Goal: Use online tool/utility: Utilize a website feature to perform a specific function

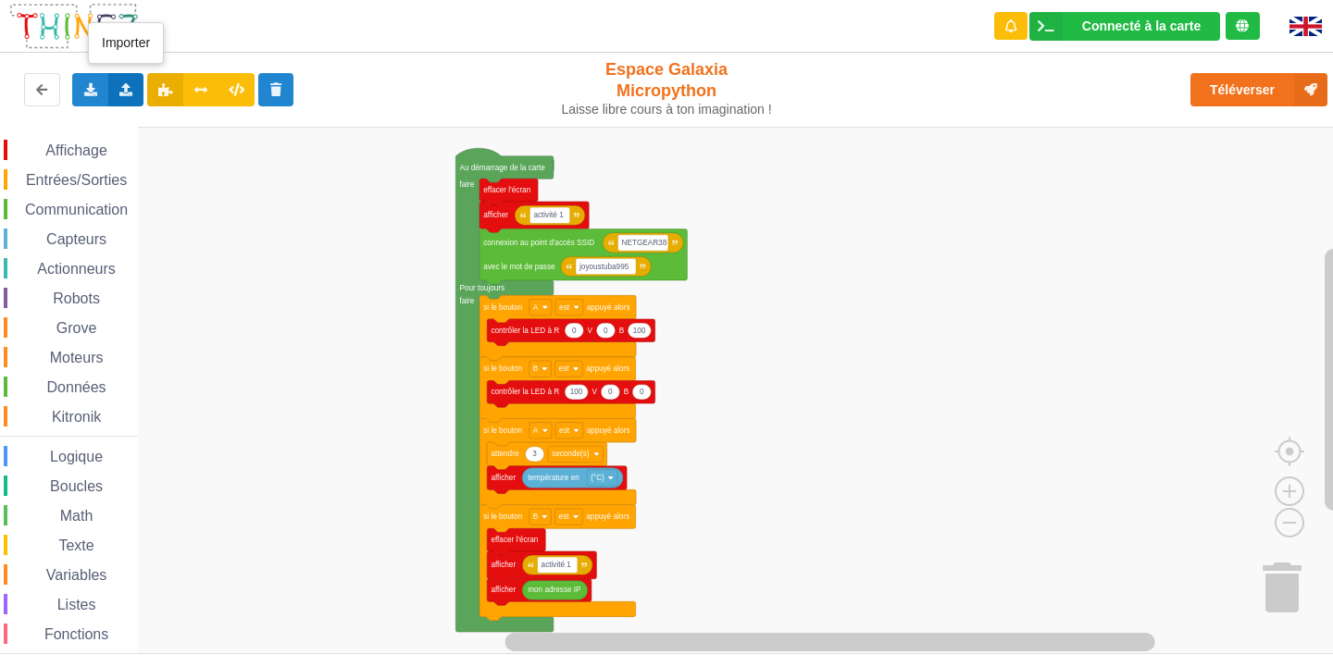
click at [127, 83] on icon at bounding box center [126, 88] width 16 height 11
click at [167, 124] on span "Importer un assemblage de blocs" at bounding box center [255, 124] width 192 height 15
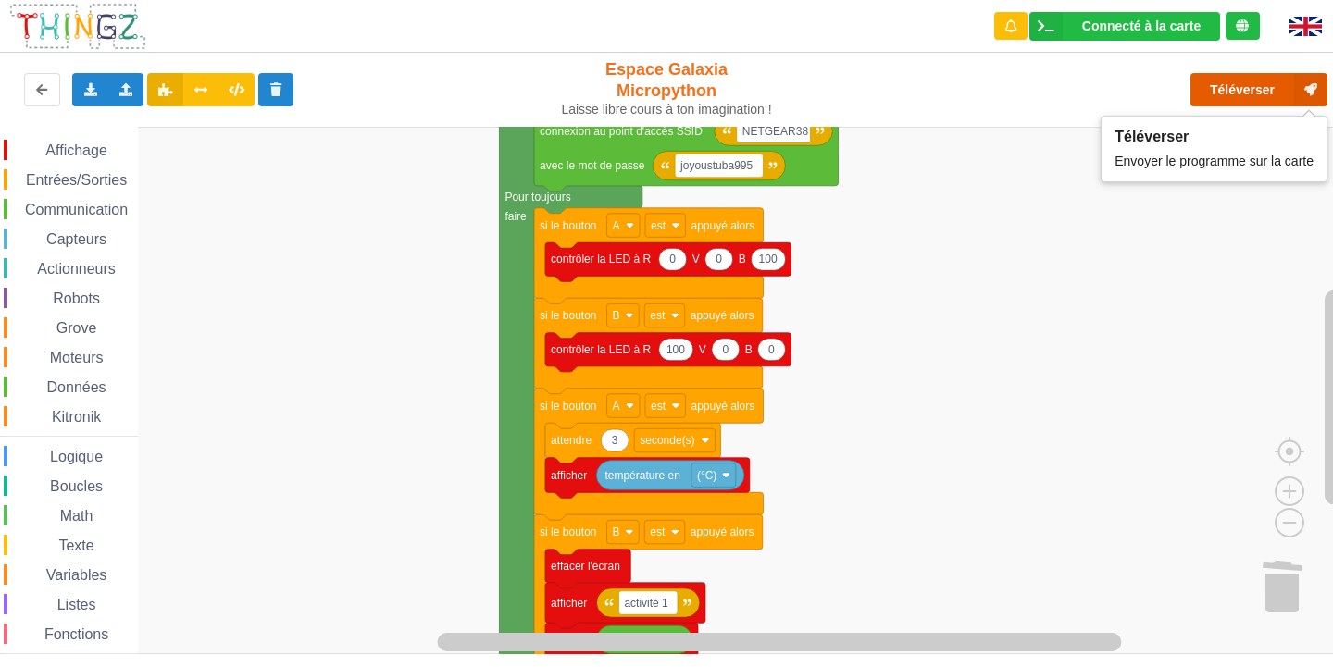
click at [1252, 87] on button "Téléverser" at bounding box center [1258, 89] width 137 height 33
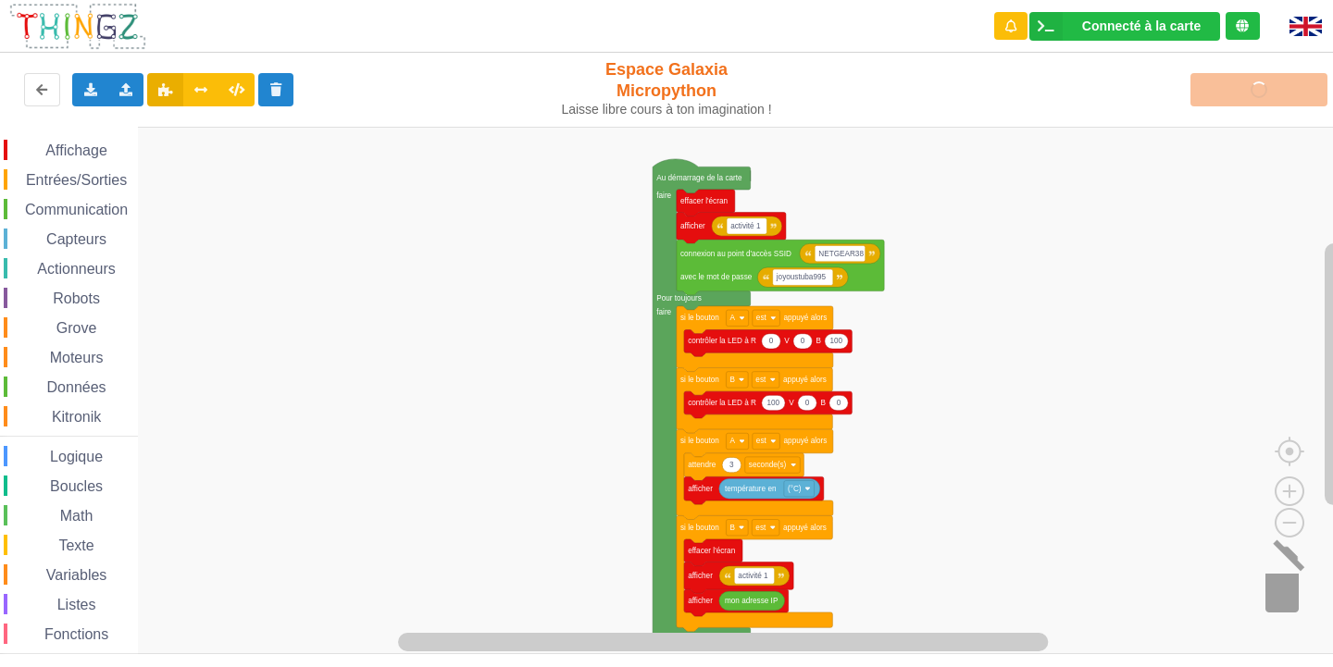
click at [1279, 591] on image "Espace de travail de Blocky" at bounding box center [1305, 585] width 89 height 115
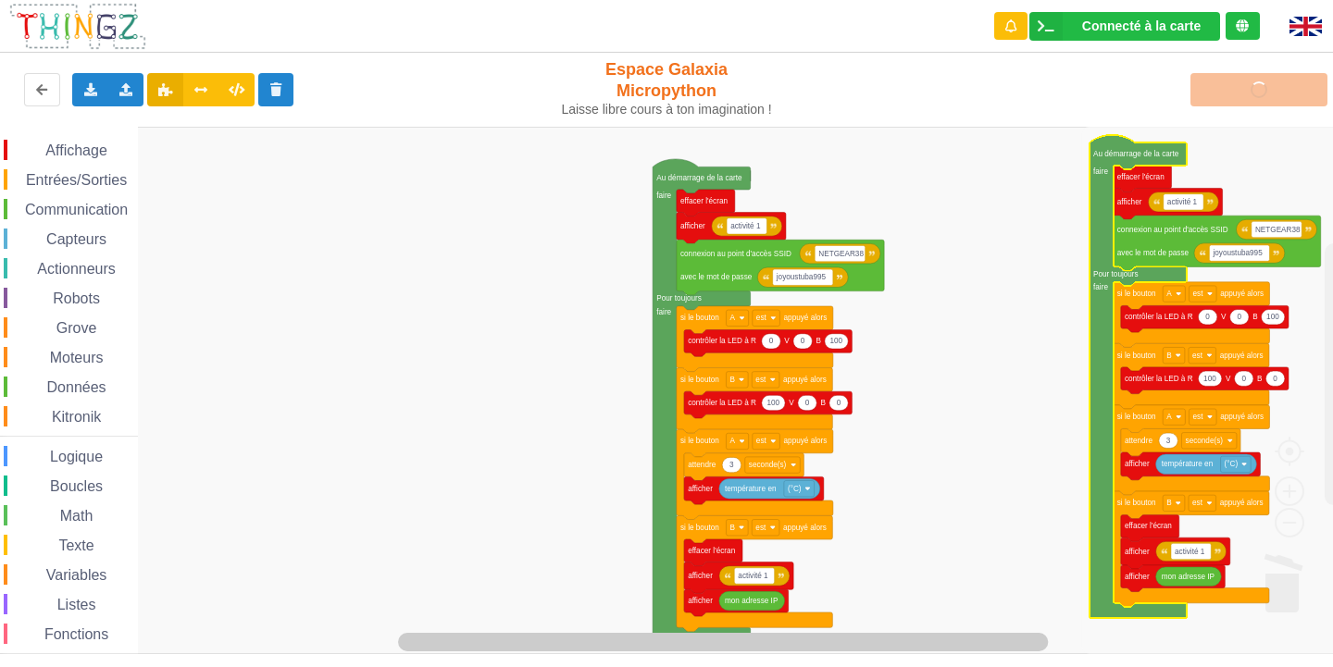
click at [1279, 591] on rect "Espace de travail de Blocky" at bounding box center [1205, 375] width 231 height 487
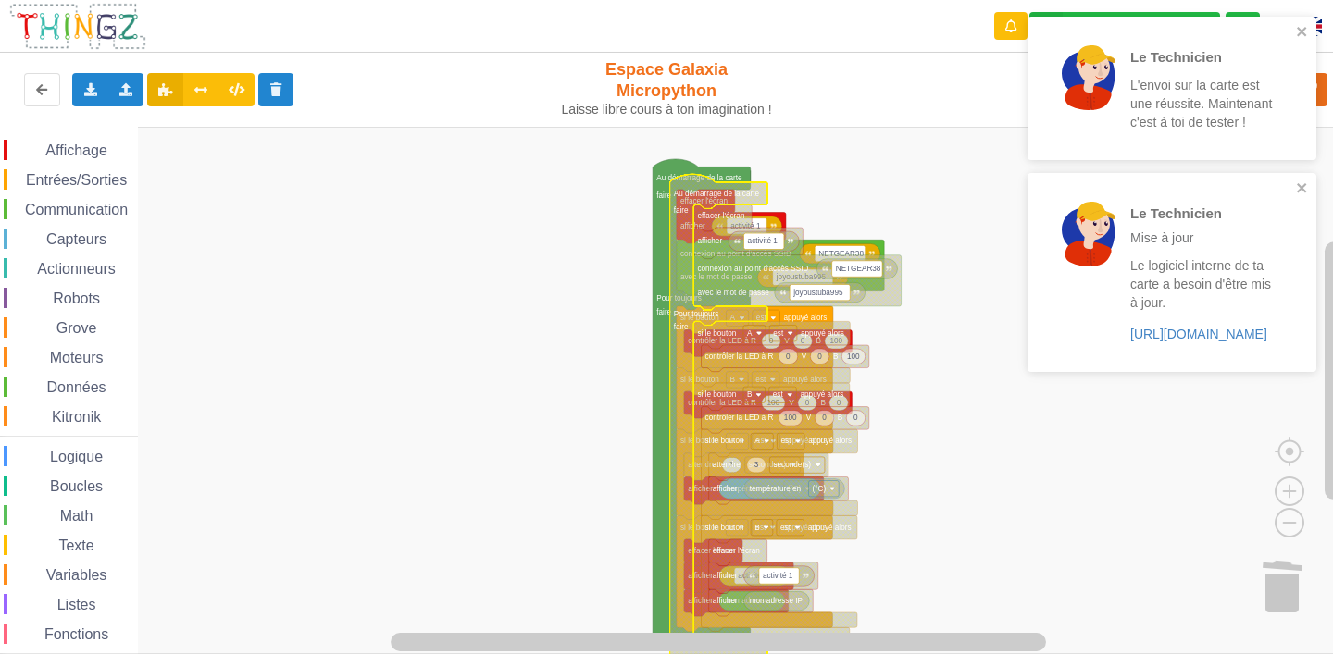
click at [1035, 457] on div "Affichage Entrées/Sorties Communication Capteurs Actionneurs Robots Grove Moteu…" at bounding box center [673, 391] width 1346 height 528
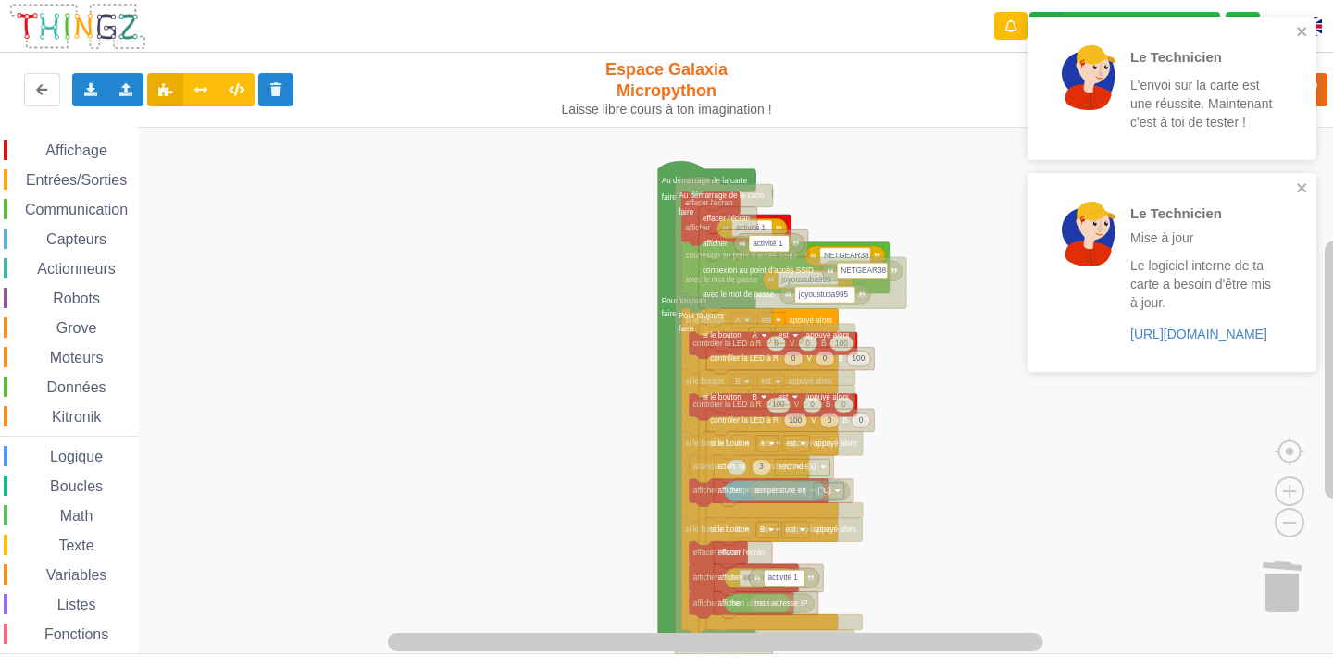
click at [984, 459] on div "Affichage Entrées/Sorties Communication Capteurs Actionneurs Robots Grove Moteu…" at bounding box center [673, 391] width 1346 height 528
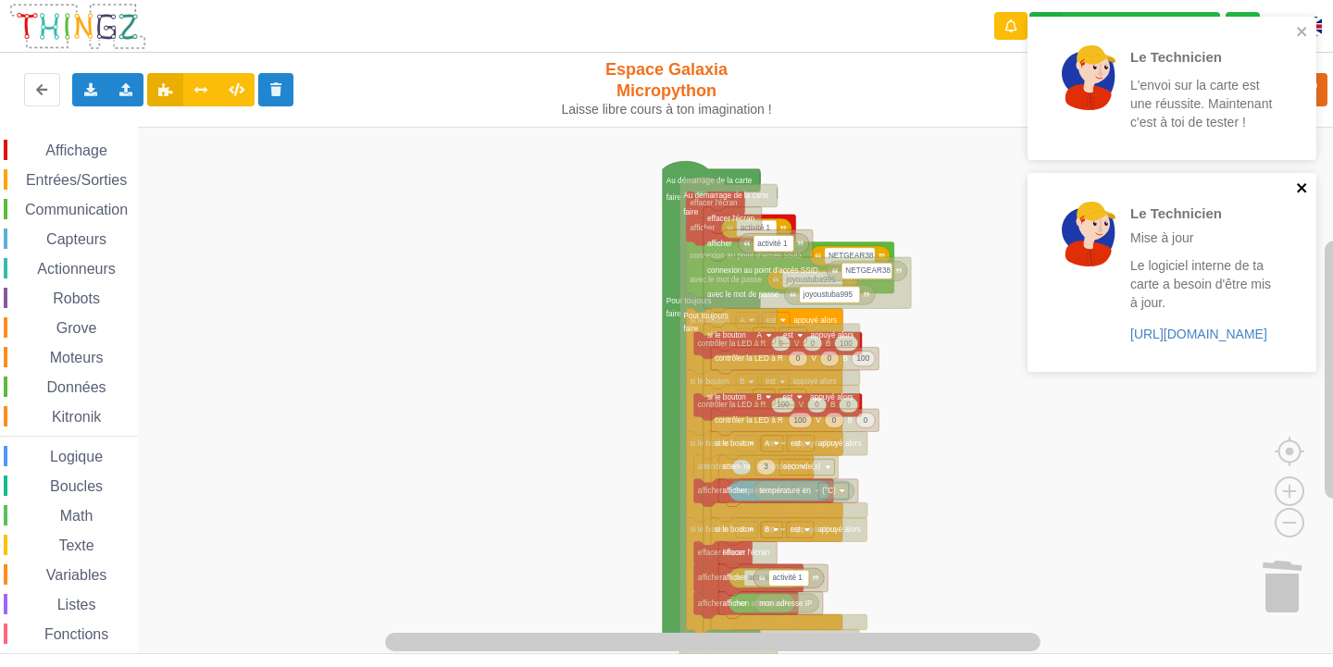
click at [1304, 184] on icon "close" at bounding box center [1302, 188] width 13 height 15
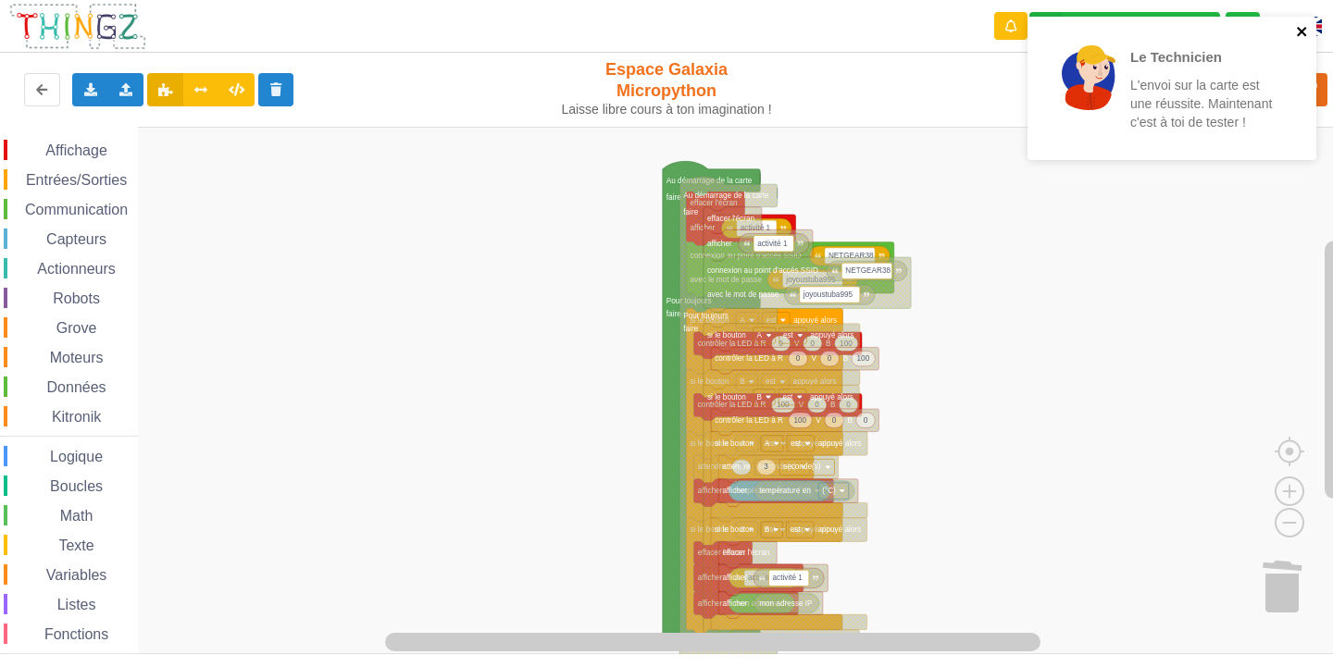
click at [1307, 29] on icon "close" at bounding box center [1302, 31] width 13 height 15
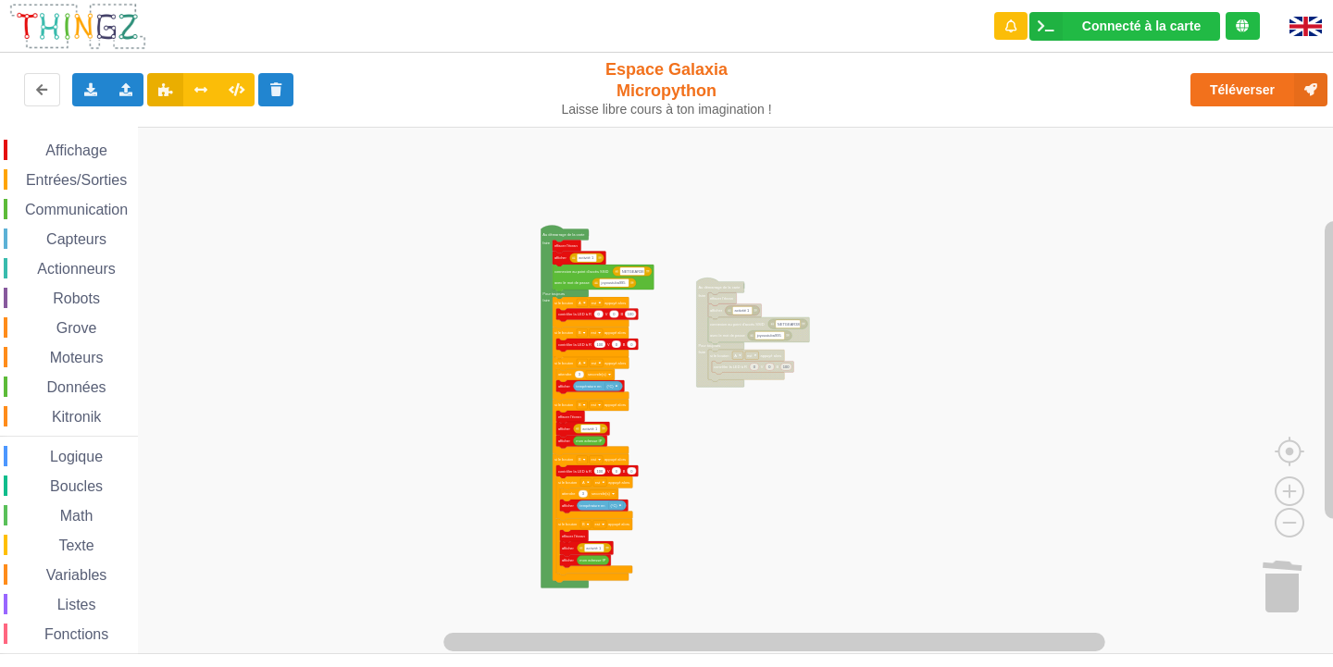
click at [727, 482] on div "Affichage Entrées/Sorties Communication Capteurs Actionneurs Robots Grove Moteu…" at bounding box center [673, 391] width 1346 height 528
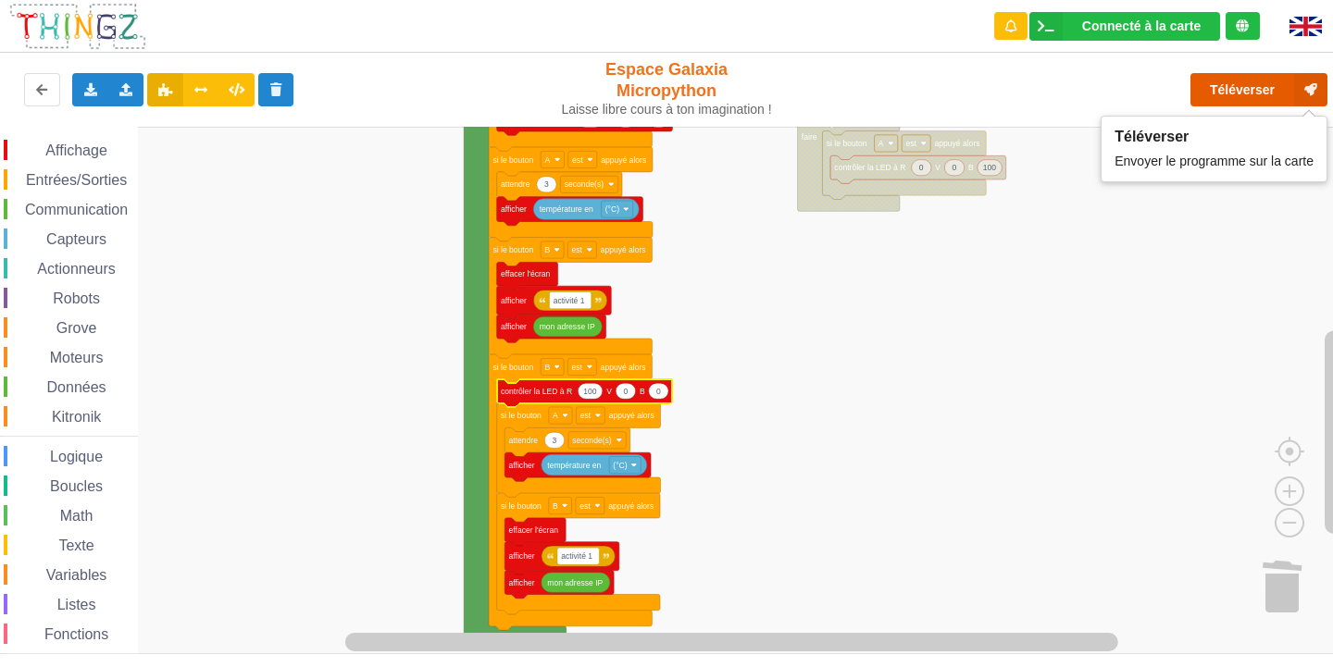
drag, startPoint x: 1198, startPoint y: 86, endPoint x: 1313, endPoint y: 65, distance: 116.7
click at [1307, 69] on div "Téléverser" at bounding box center [1067, 89] width 548 height 59
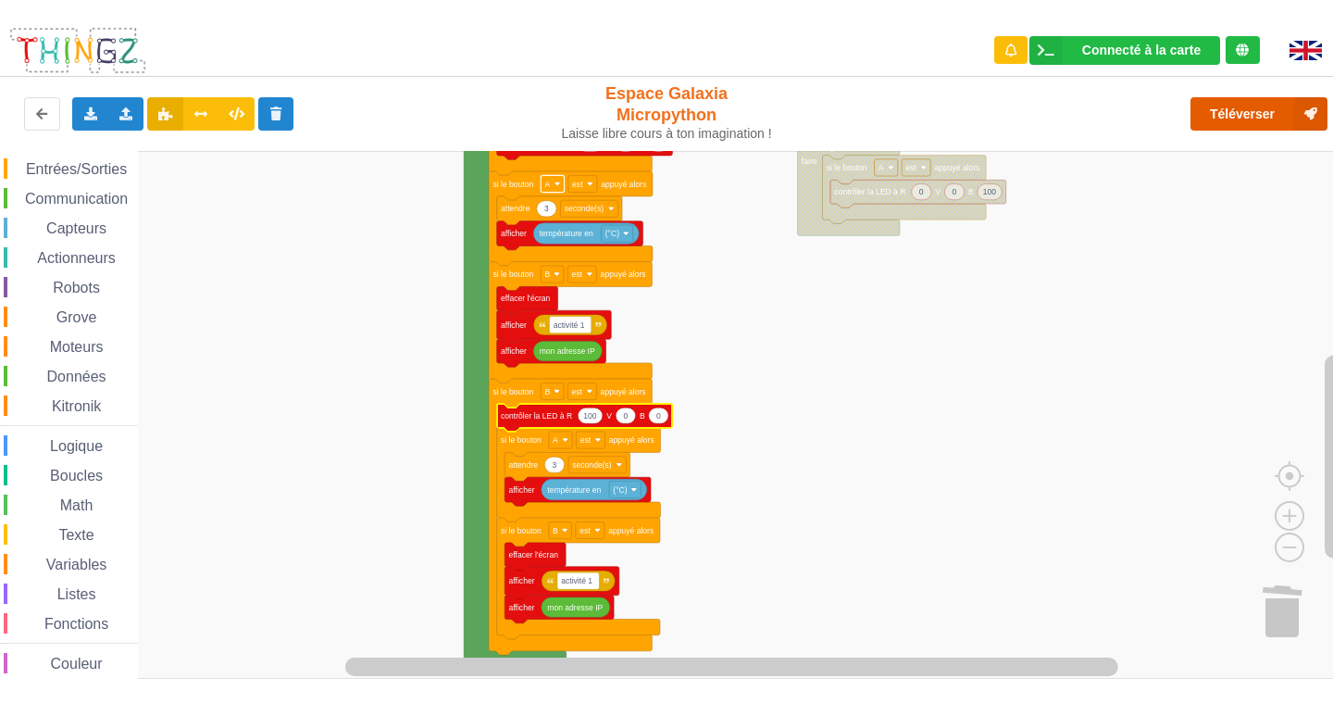
scroll to position [48, 0]
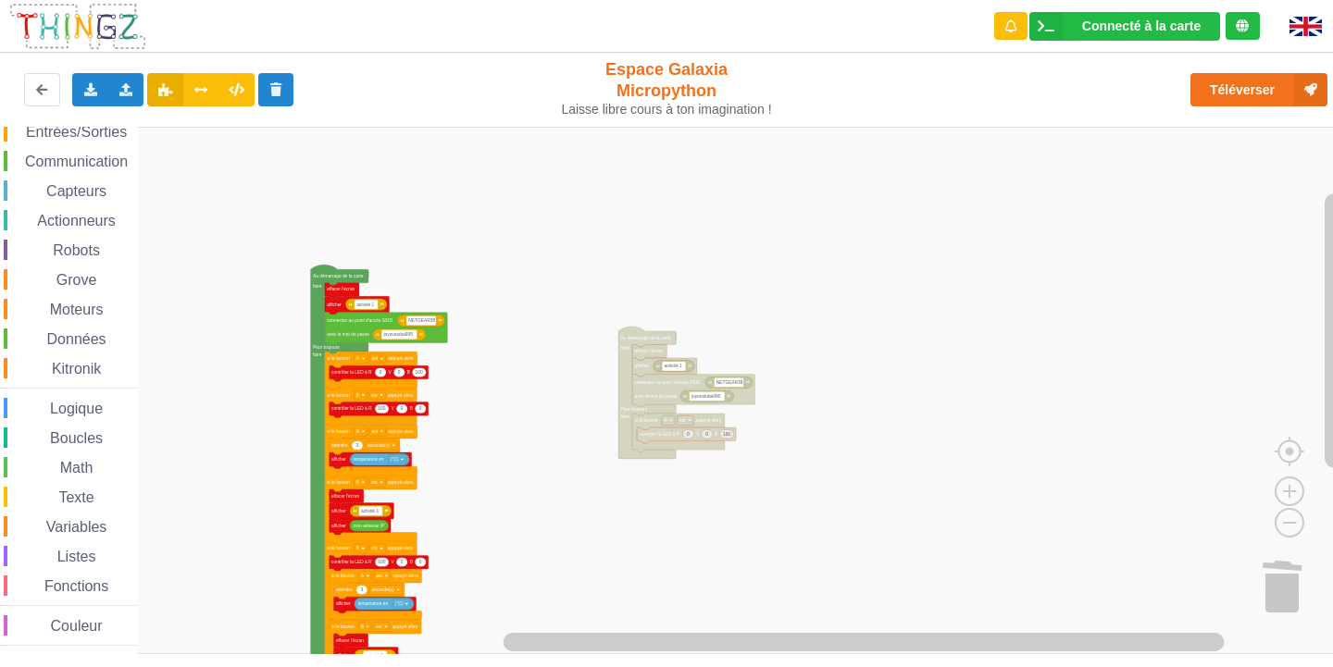
click at [528, 473] on div "Affichage Entrées/Sorties Communication Capteurs Actionneurs Robots Grove Moteu…" at bounding box center [673, 391] width 1346 height 528
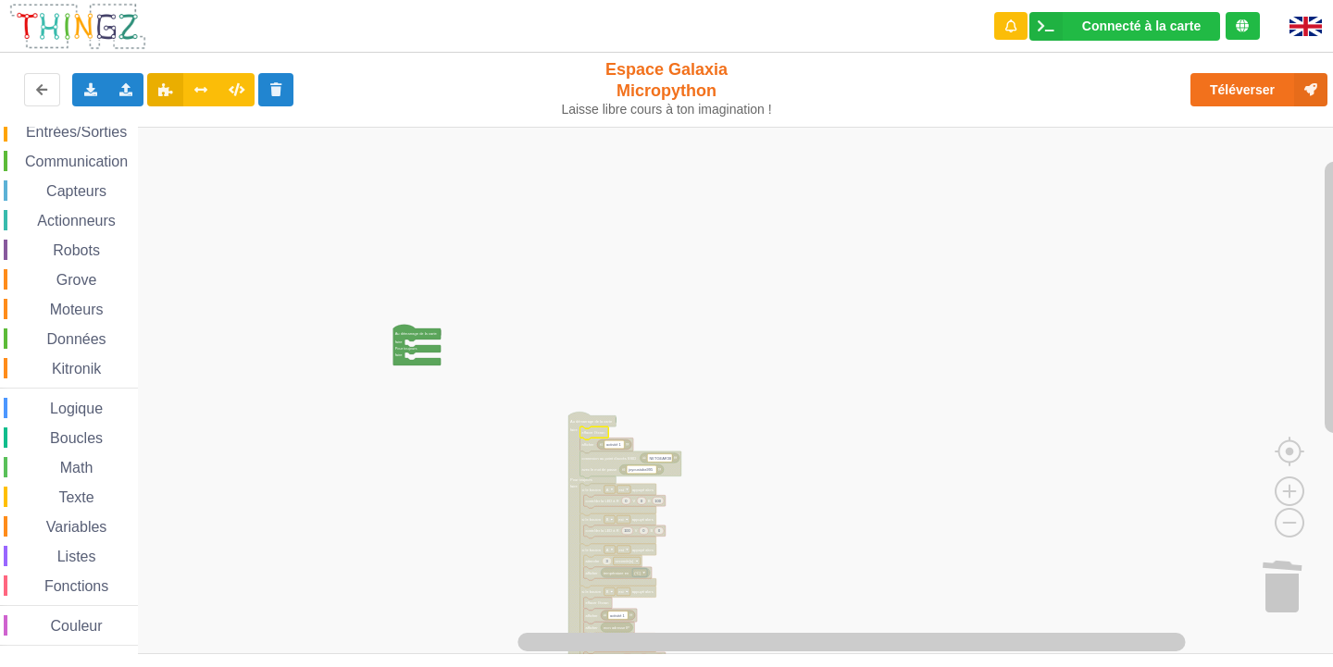
click at [590, 436] on icon "Espace de travail de Blocky" at bounding box center [594, 433] width 29 height 13
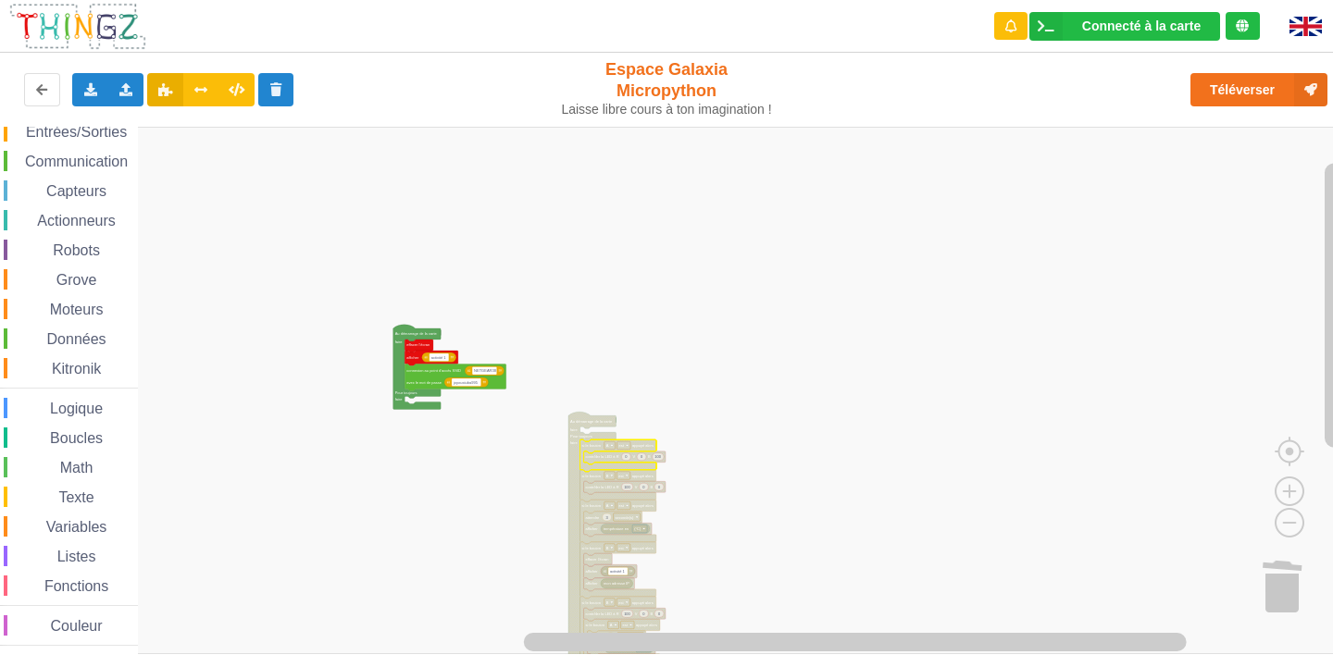
click at [597, 444] on text "si le bouton" at bounding box center [591, 445] width 19 height 5
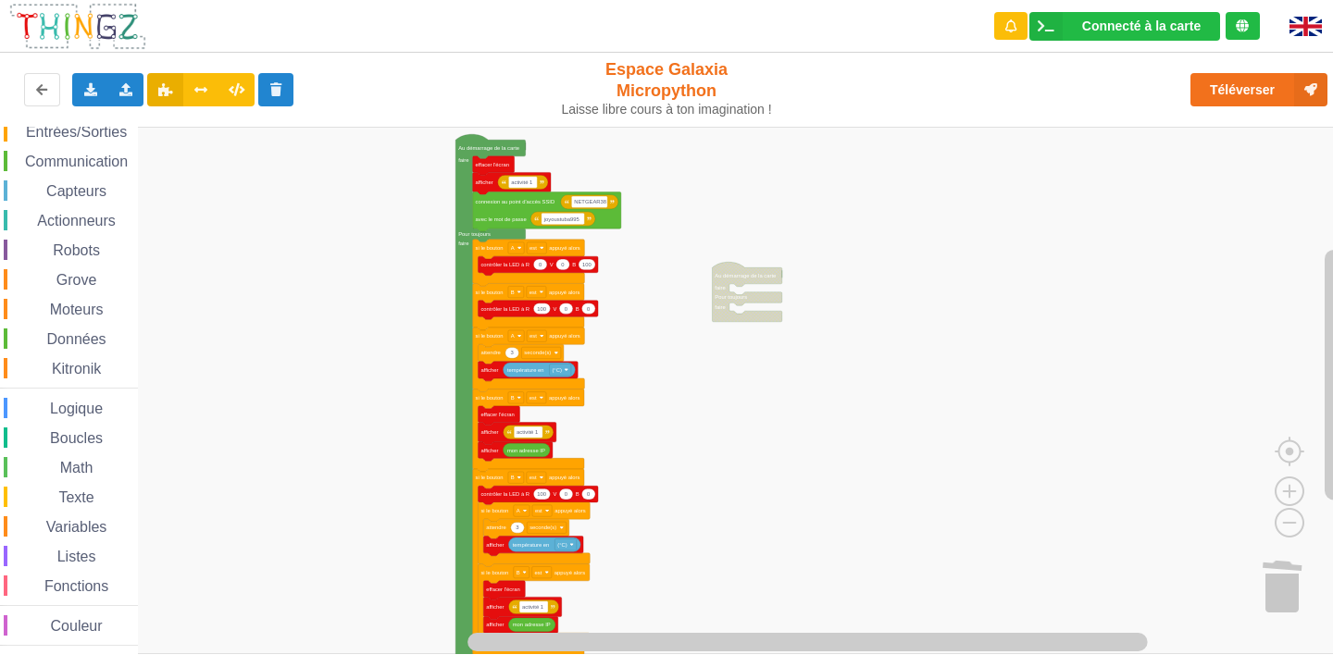
click at [272, 336] on rect "Espace de travail de Blocky" at bounding box center [673, 391] width 1346 height 528
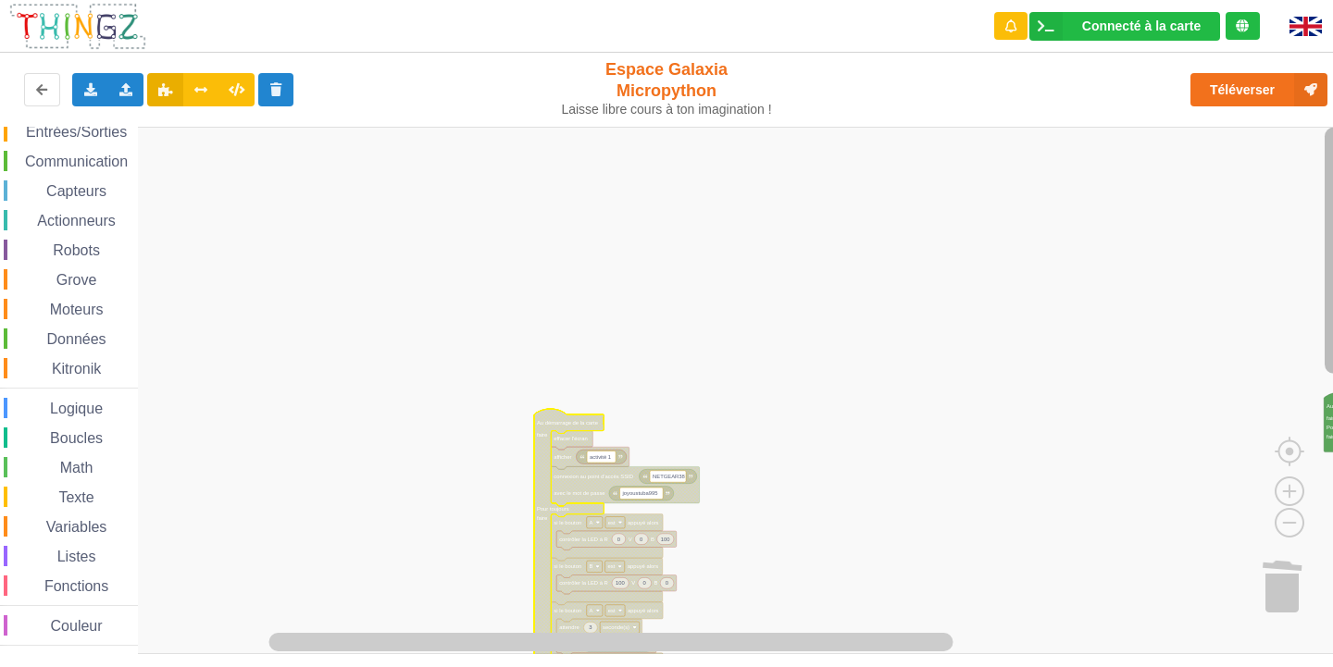
click at [1216, 200] on div "Affichage Entrées/Sorties Communication Capteurs Actionneurs Robots Grove Moteu…" at bounding box center [673, 391] width 1346 height 528
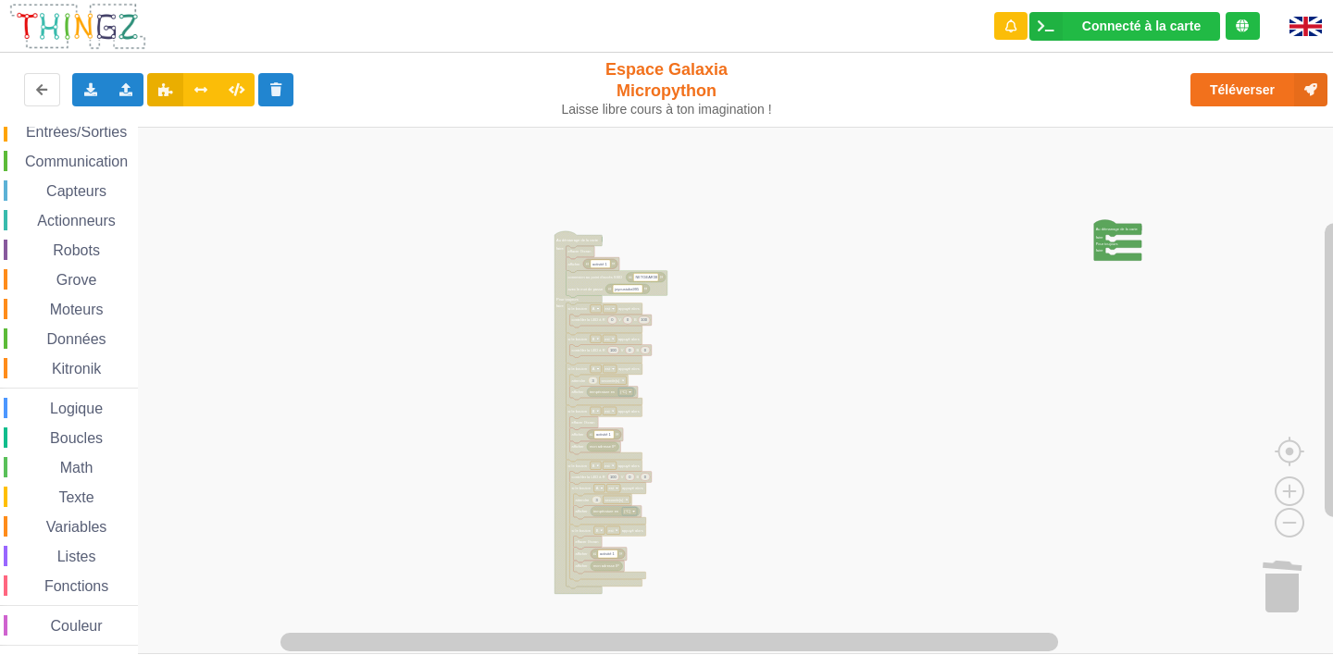
click at [1008, 315] on div "Affichage Entrées/Sorties Communication Capteurs Actionneurs Robots Grove Moteu…" at bounding box center [673, 391] width 1346 height 528
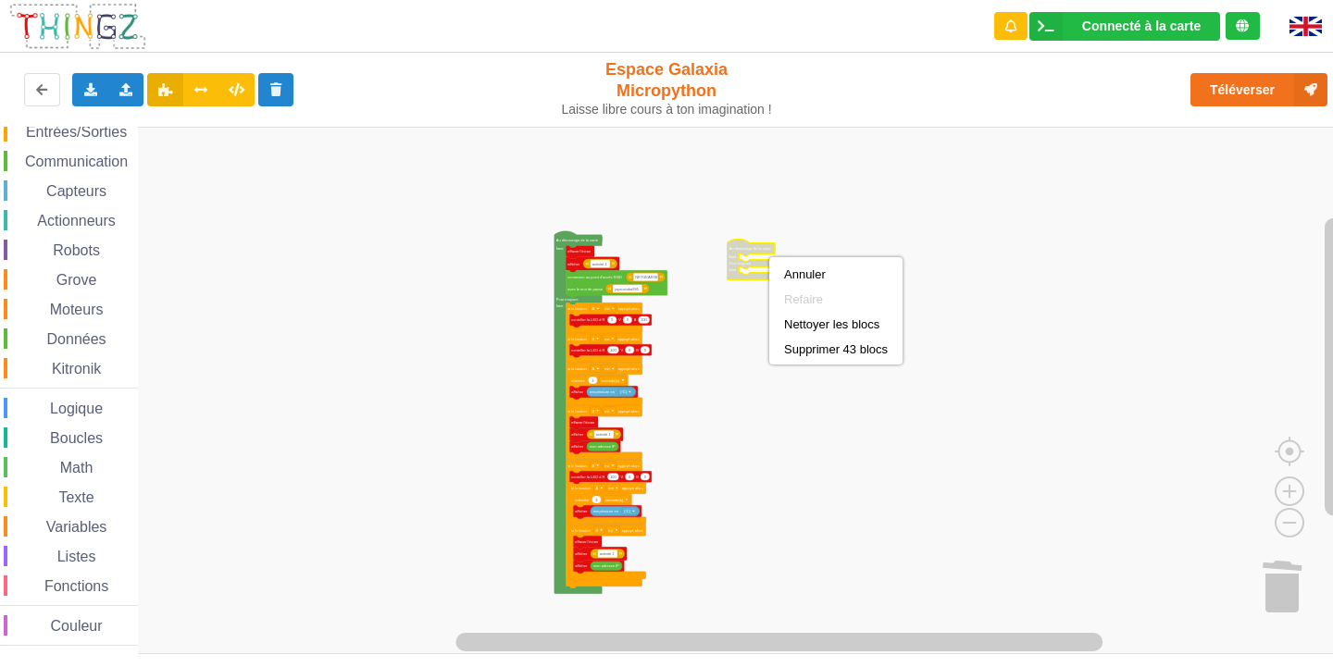
click at [916, 576] on rect "Espace de travail de Blocky" at bounding box center [673, 391] width 1346 height 528
click at [729, 560] on rect "Espace de travail de Blocky" at bounding box center [673, 391] width 1346 height 528
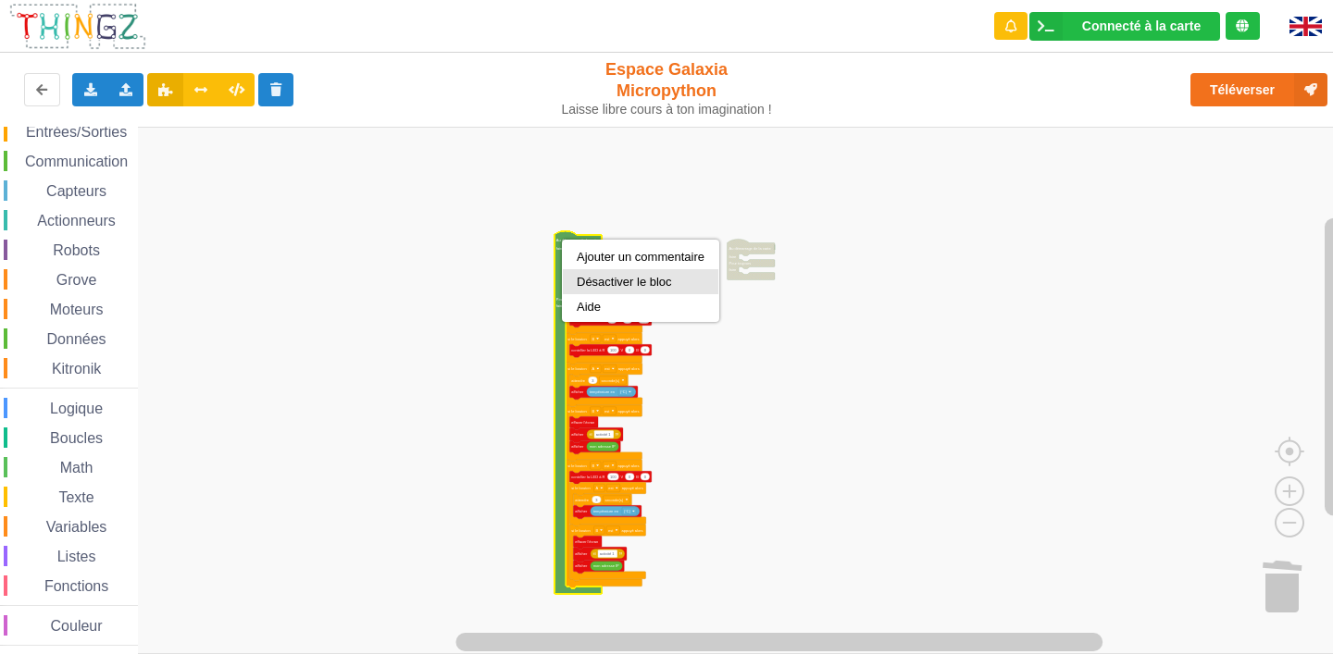
click at [602, 277] on div "Désactiver le bloc" at bounding box center [641, 282] width 128 height 14
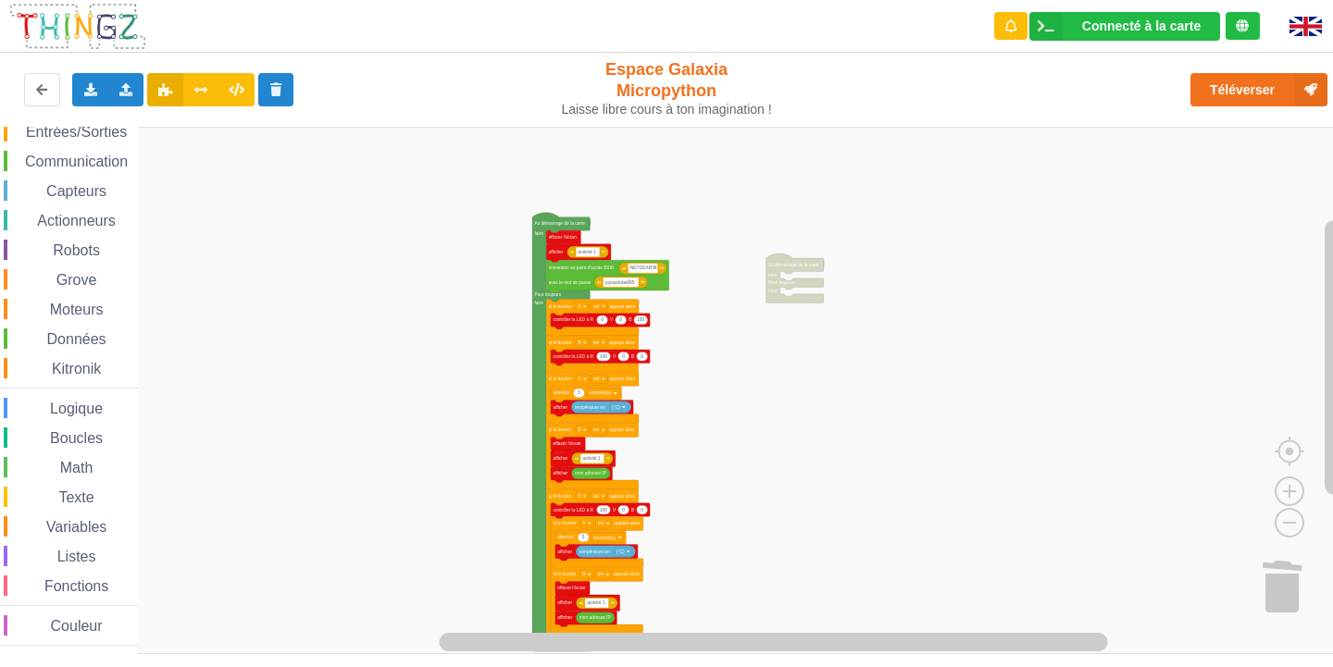
click at [786, 248] on g "Espace de travail de Blocky" at bounding box center [682, 391] width 1364 height 528
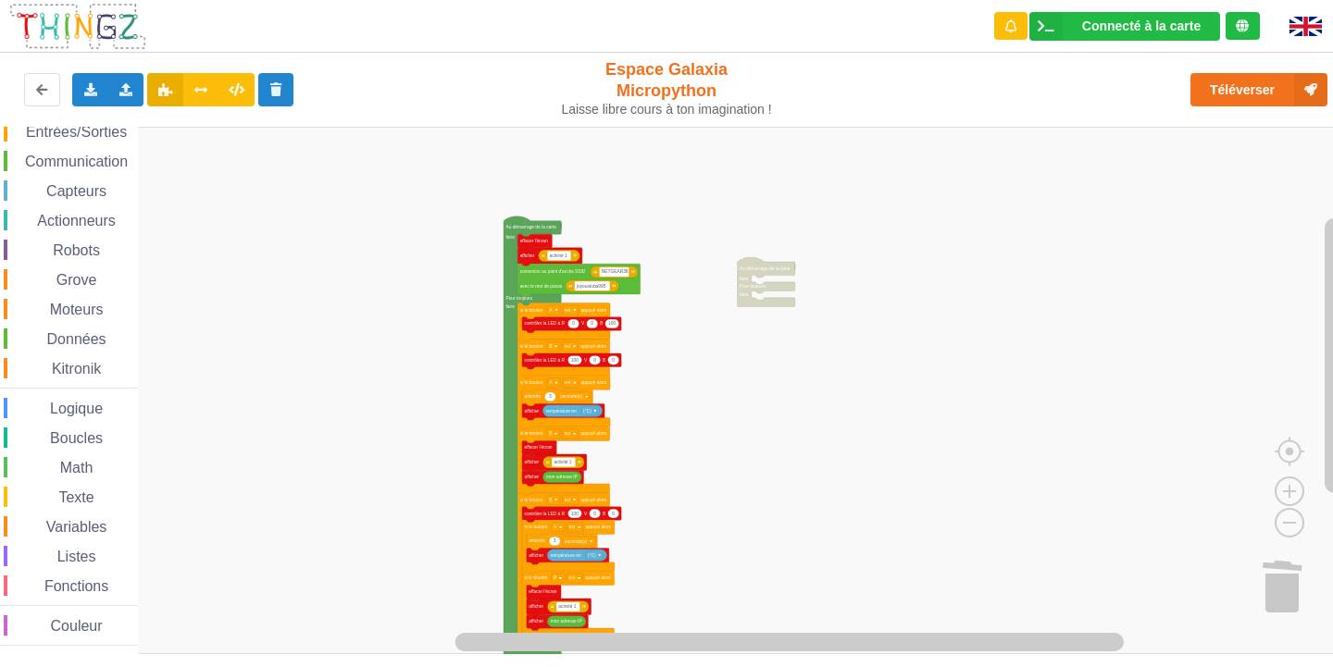
click at [763, 280] on rect "Espace de travail de Blocky" at bounding box center [673, 391] width 1346 height 528
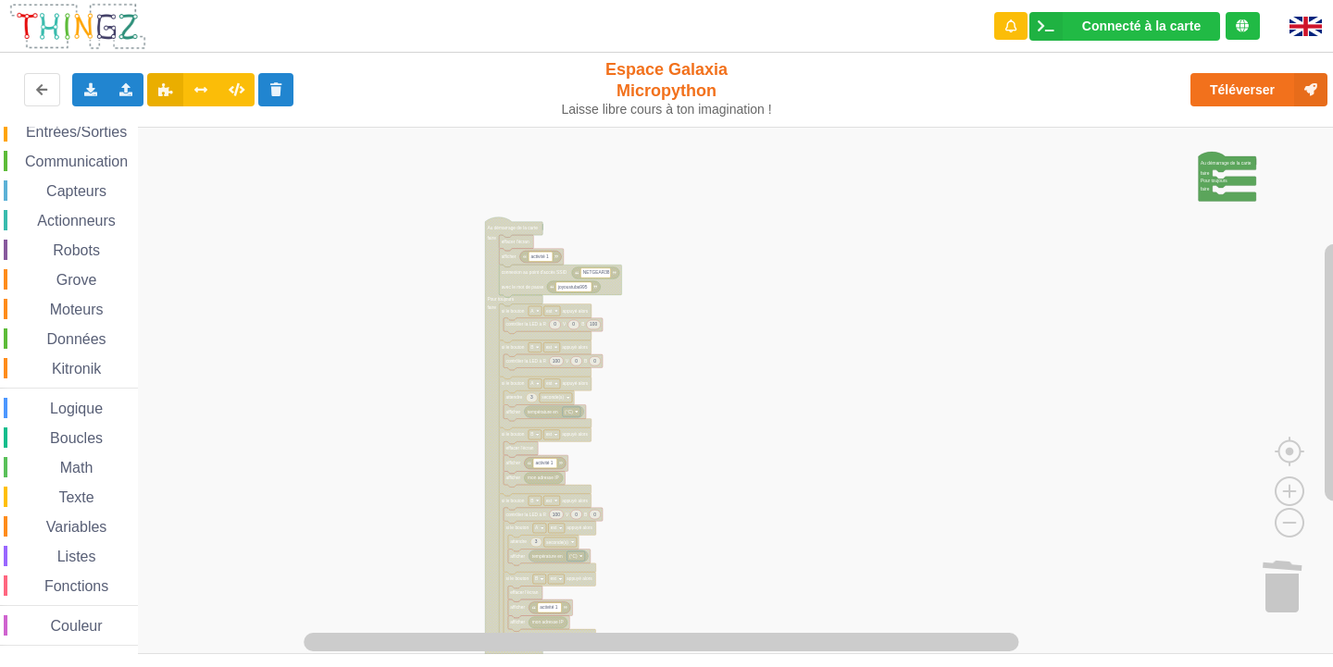
click at [1219, 193] on rect "Espace de travail de Blocky" at bounding box center [673, 391] width 1346 height 528
click at [1215, 174] on rect "Espace de travail de Blocky" at bounding box center [673, 391] width 1346 height 528
click at [1197, 165] on rect "Espace de travail de Blocky" at bounding box center [673, 391] width 1346 height 528
click at [1204, 166] on text "Au démarrage de la carte" at bounding box center [1226, 163] width 51 height 5
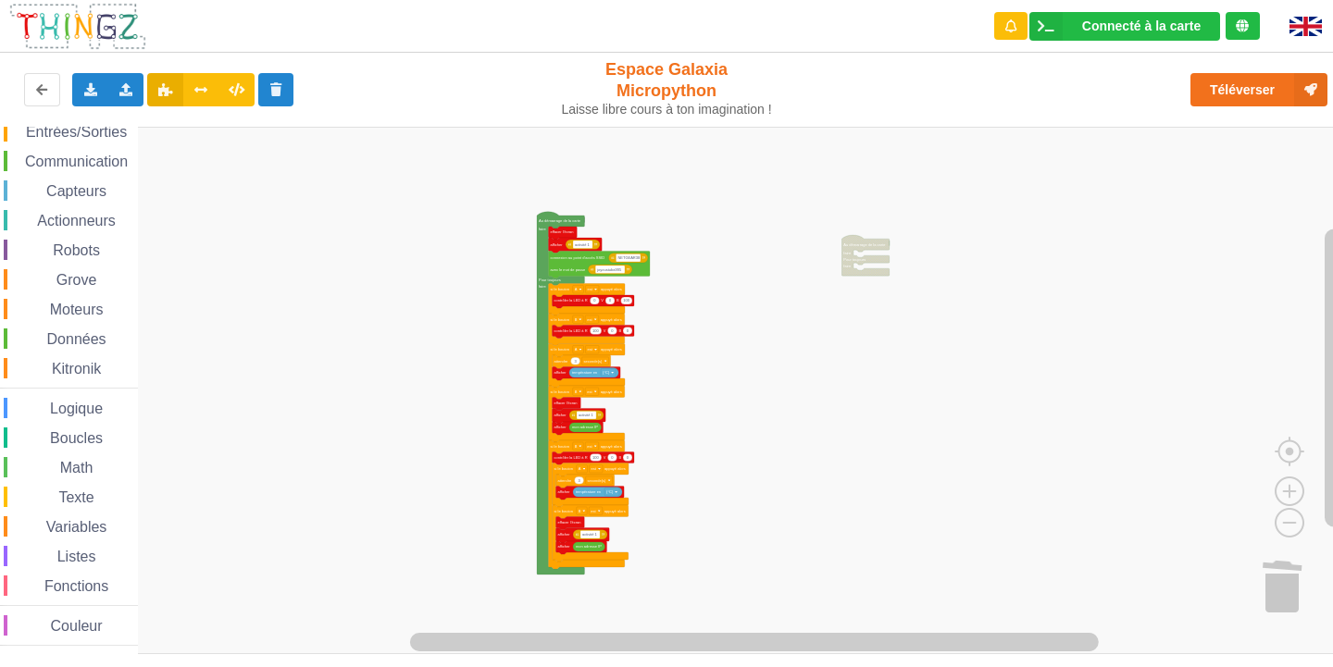
click at [755, 314] on div "Affichage Entrées/Sorties Communication Capteurs Actionneurs Robots Grove Moteu…" at bounding box center [673, 391] width 1346 height 528
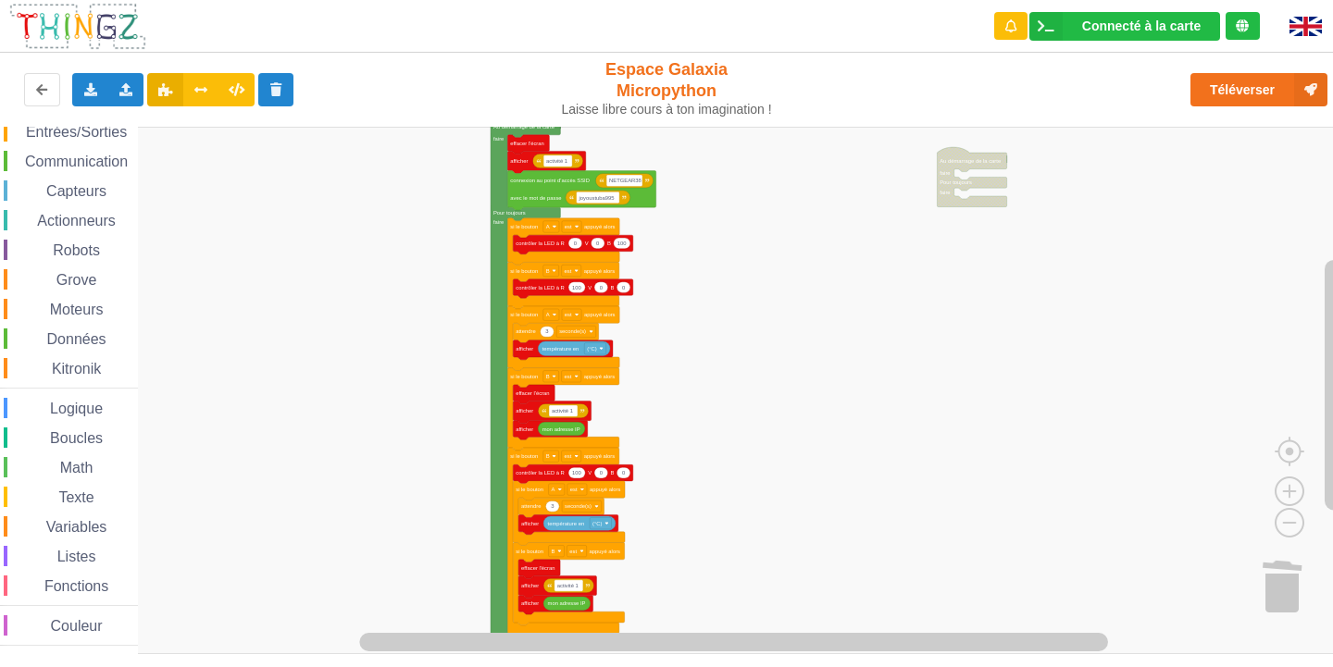
click at [637, 492] on rect "Espace de travail de Blocky" at bounding box center [673, 391] width 1346 height 528
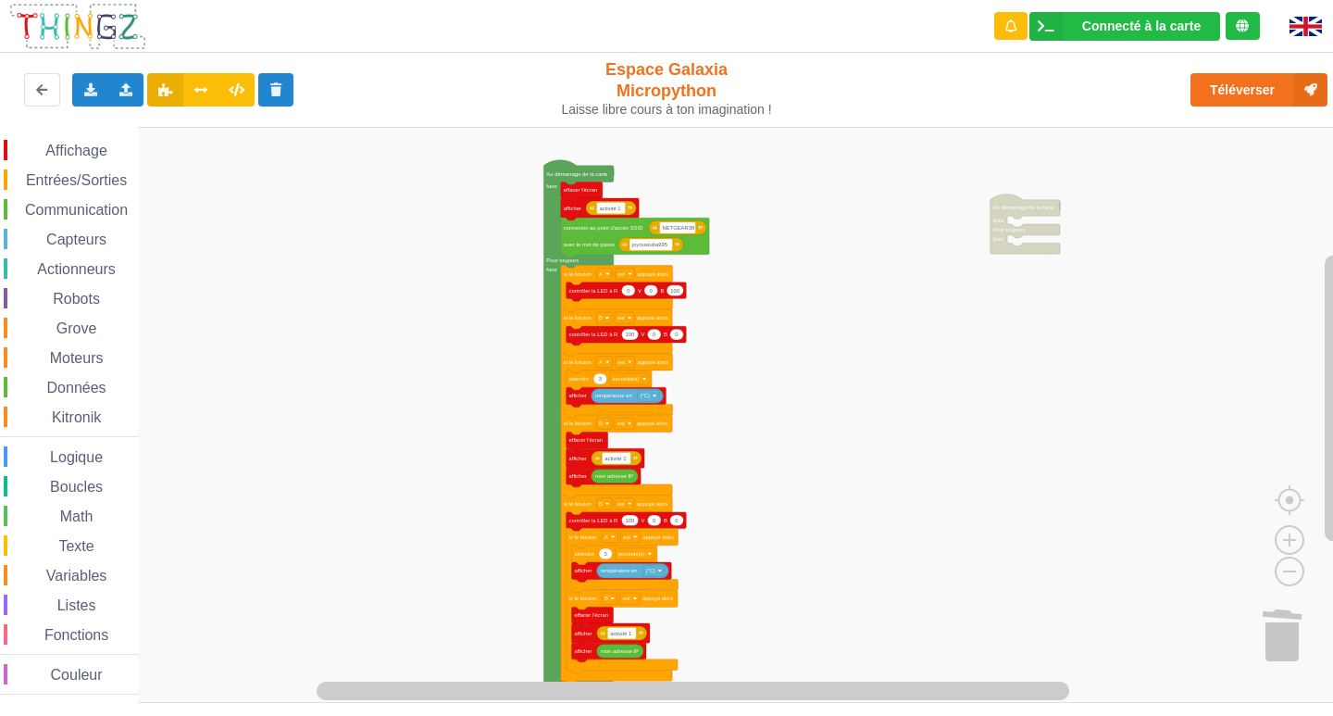
scroll to position [0, 0]
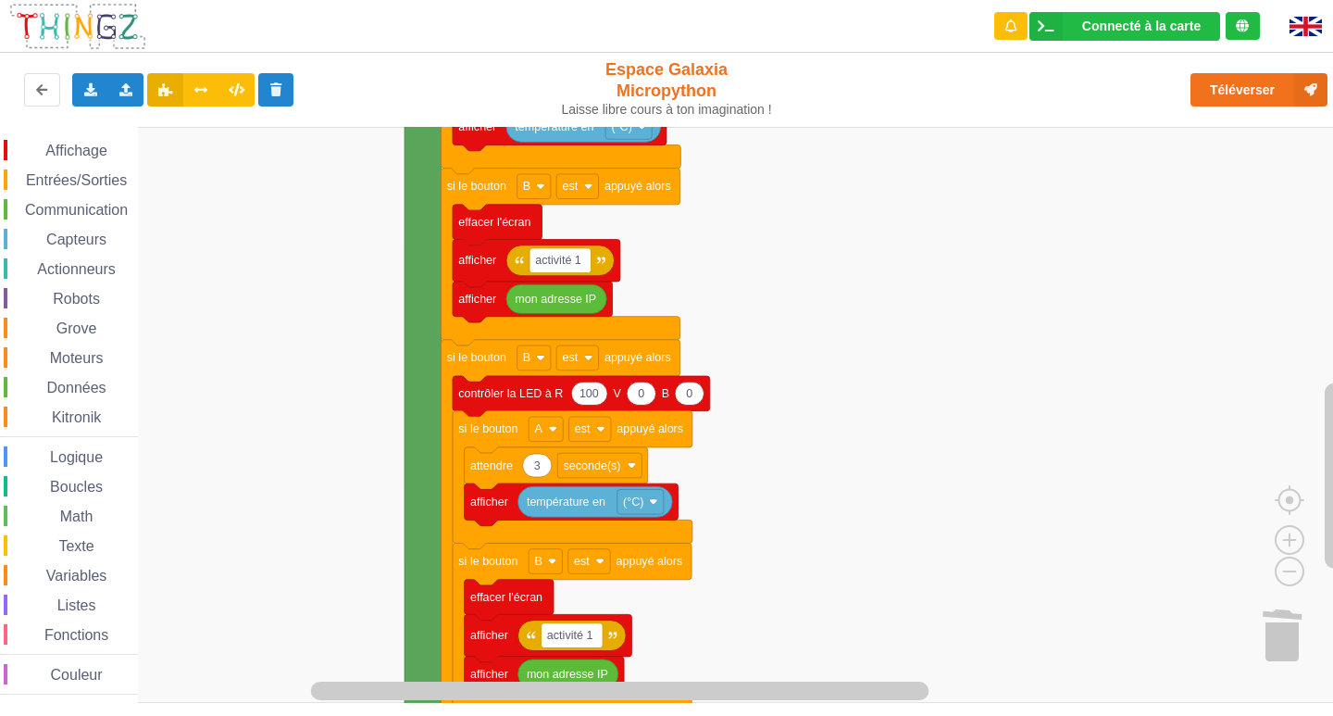
click at [357, 124] on div "Connecté à la carte Réglages Ouvrir le moniteur automatiquement Connexion autom…" at bounding box center [666, 345] width 1359 height 716
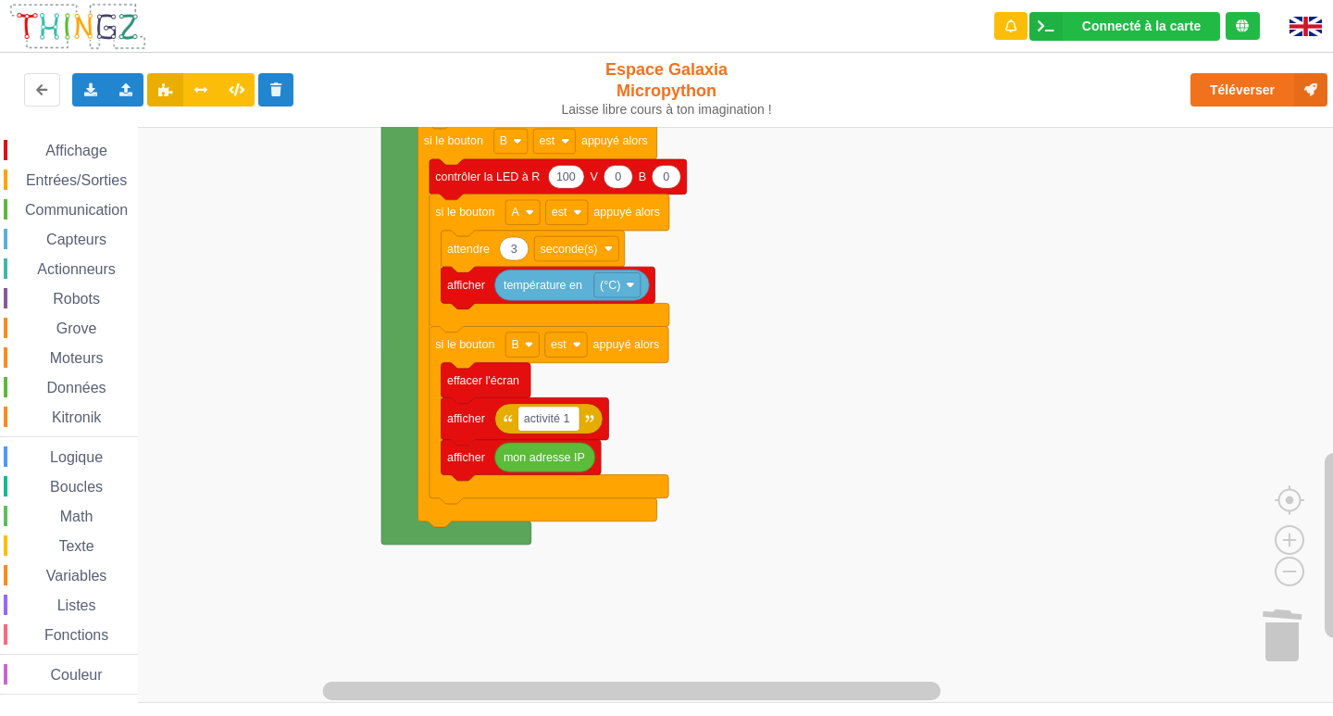
click at [342, 263] on rect "Espace de travail de Blocky" at bounding box center [673, 415] width 1346 height 576
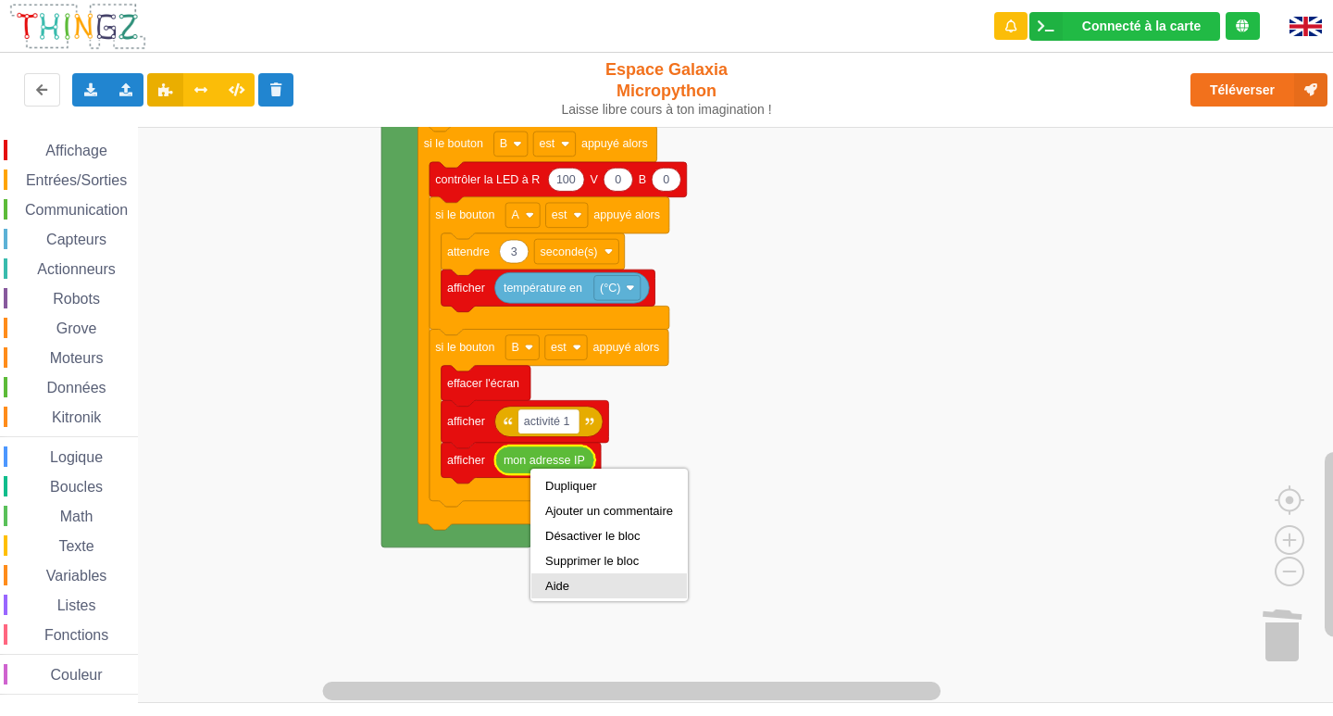
click at [616, 589] on div "Aide" at bounding box center [609, 586] width 128 height 14
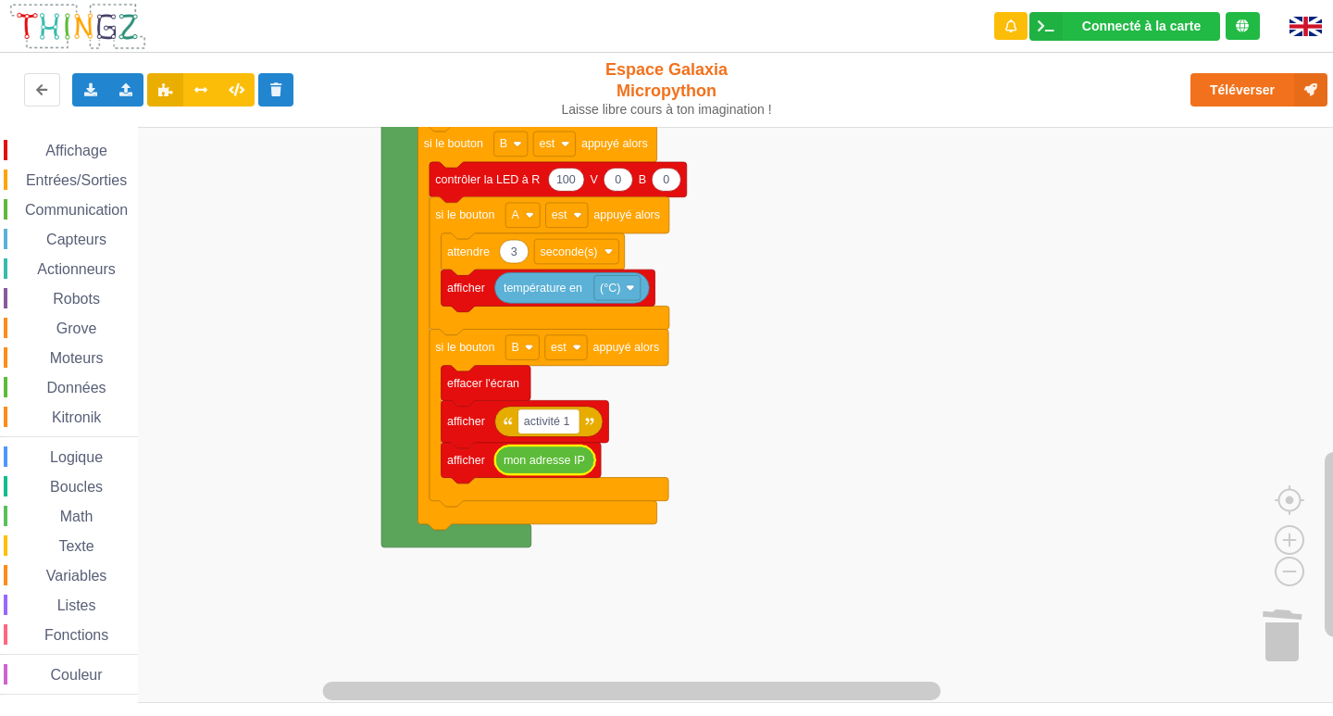
click at [247, 417] on rect "Espace de travail de Blocky" at bounding box center [673, 415] width 1346 height 576
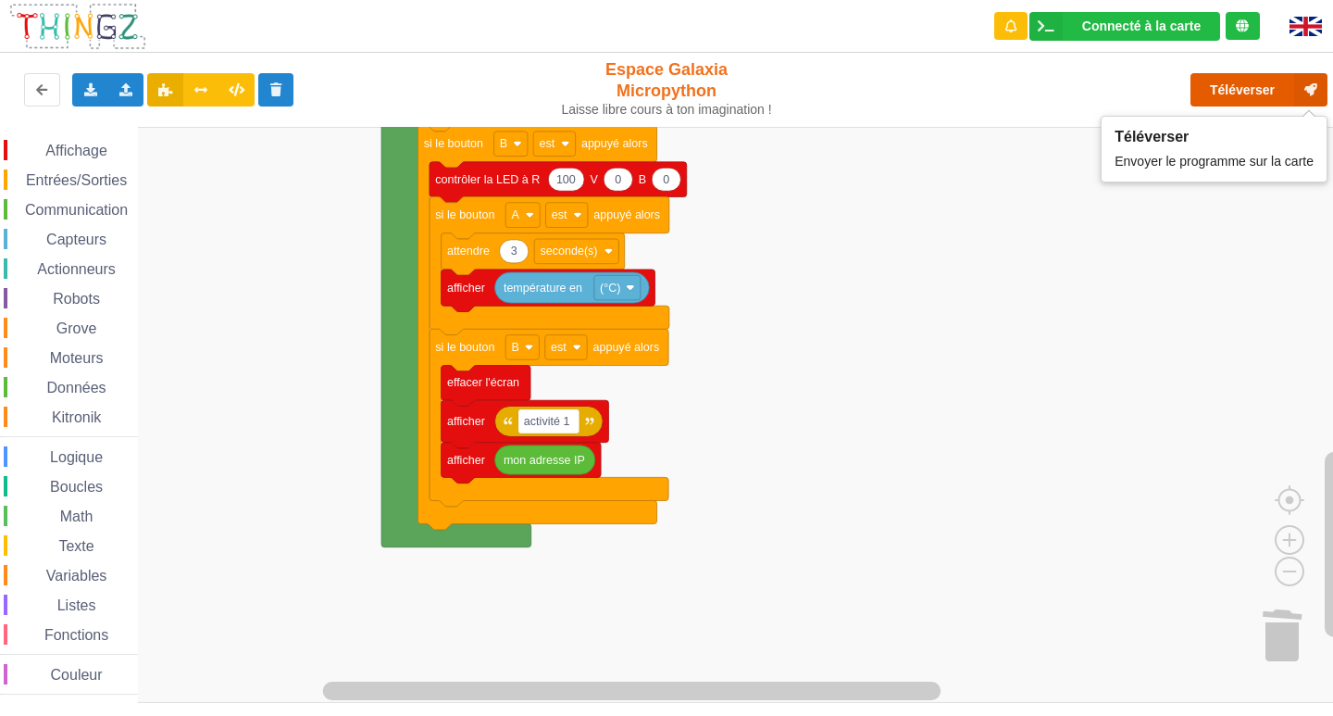
click at [1249, 99] on button "Téléverser" at bounding box center [1258, 89] width 137 height 33
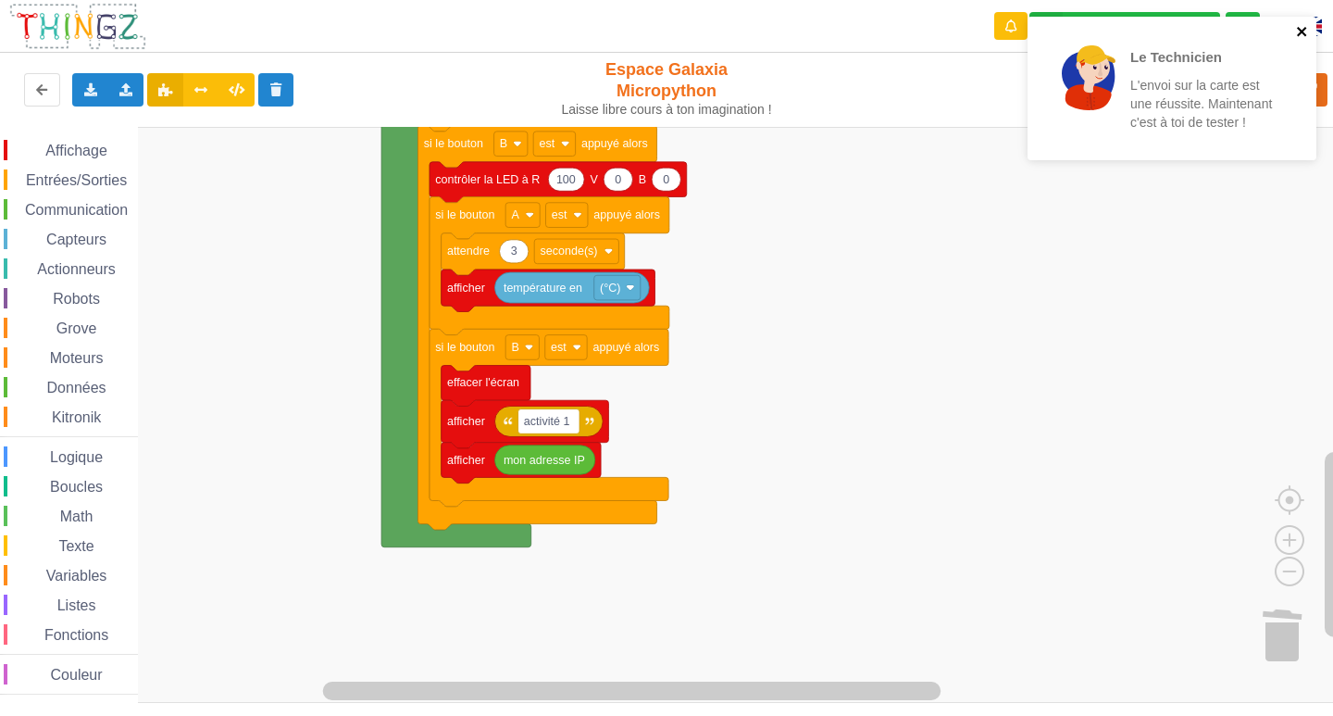
click at [1302, 27] on icon "close" at bounding box center [1302, 31] width 13 height 15
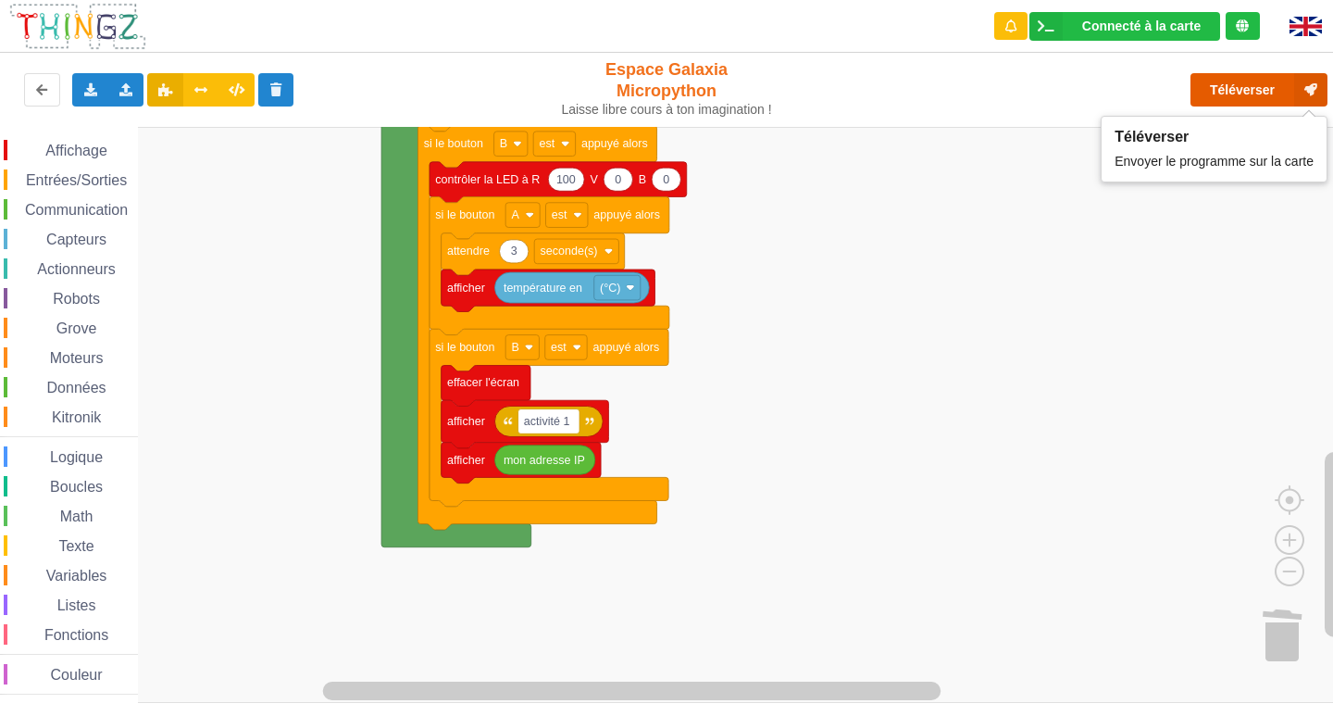
click at [1270, 88] on button "Téléverser" at bounding box center [1258, 89] width 137 height 33
